Goal: Information Seeking & Learning: Learn about a topic

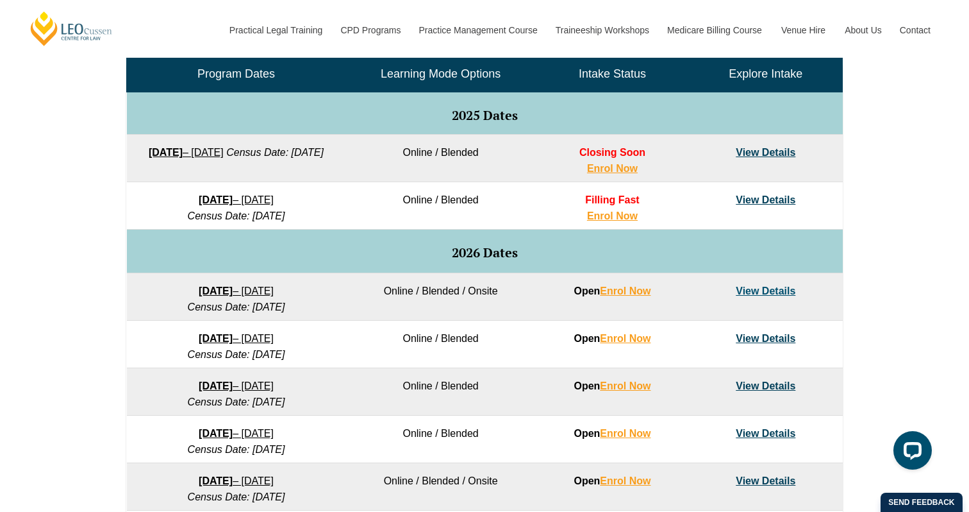
click at [778, 153] on link "View Details" at bounding box center [766, 152] width 60 height 11
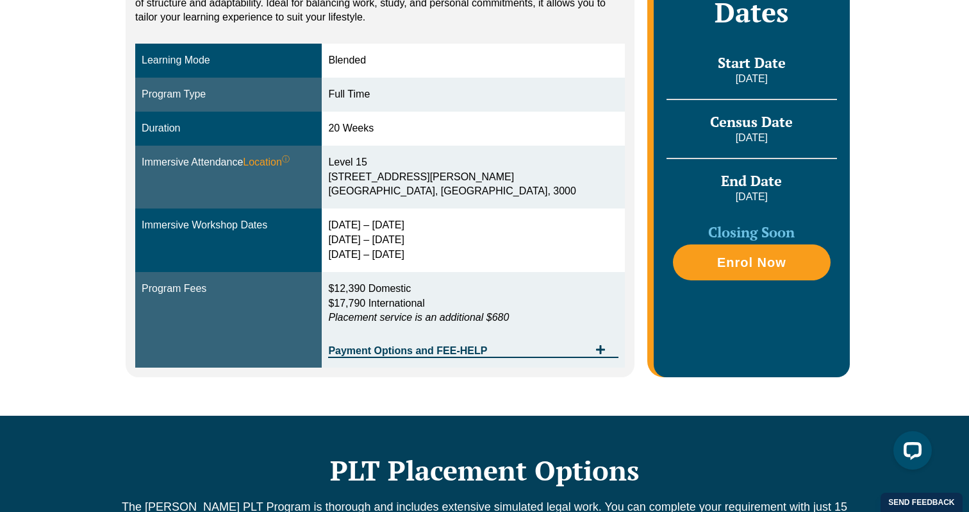
scroll to position [361, 0]
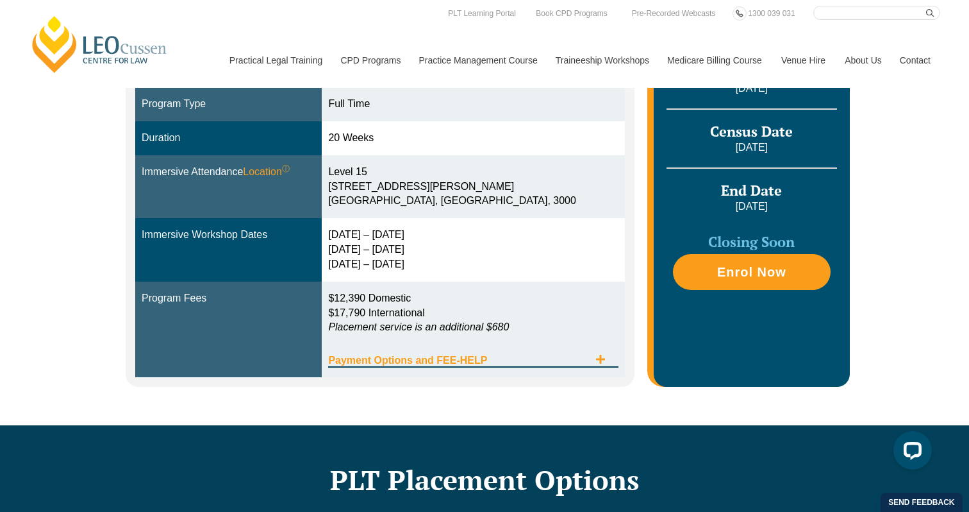
click at [553, 352] on div "Payment Options and FEE-HELP" at bounding box center [473, 354] width 290 height 26
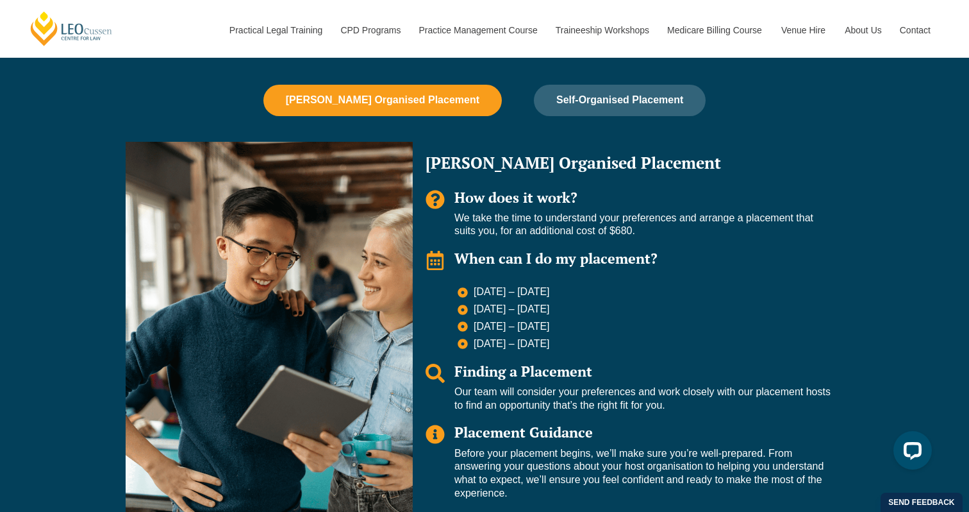
scroll to position [1216, 0]
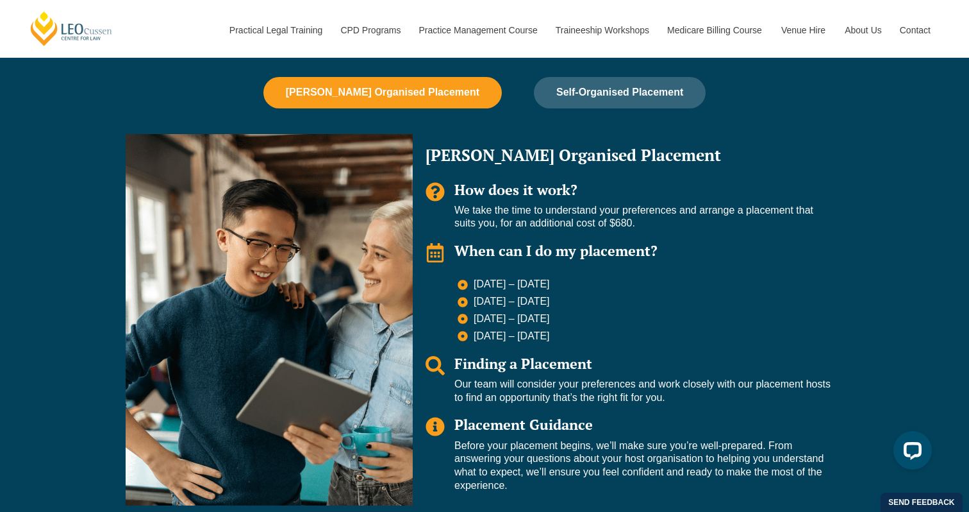
drag, startPoint x: 476, startPoint y: 286, endPoint x: 586, endPoint y: 282, distance: 110.3
click at [586, 282] on li "23 Feb – 16 March 2026" at bounding box center [644, 285] width 373 height 15
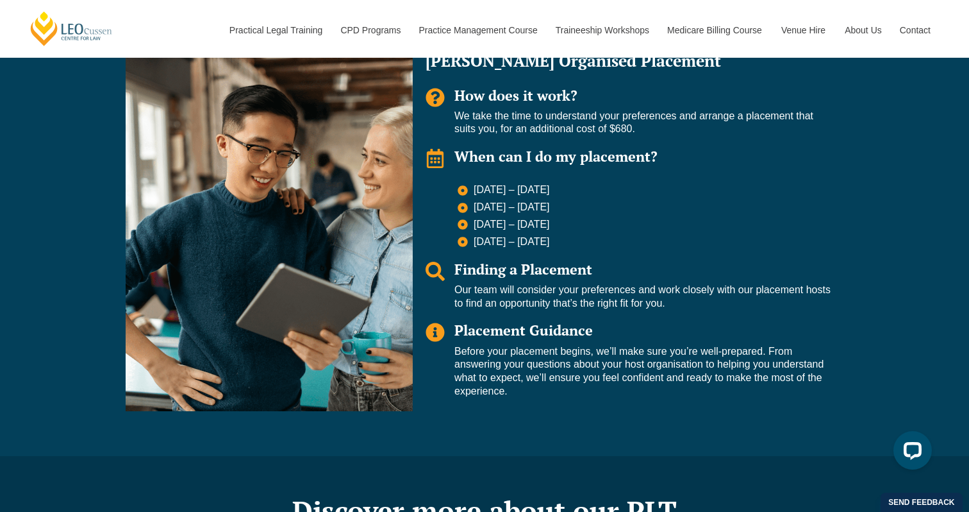
scroll to position [1260, 0]
